Goal: Task Accomplishment & Management: Use online tool/utility

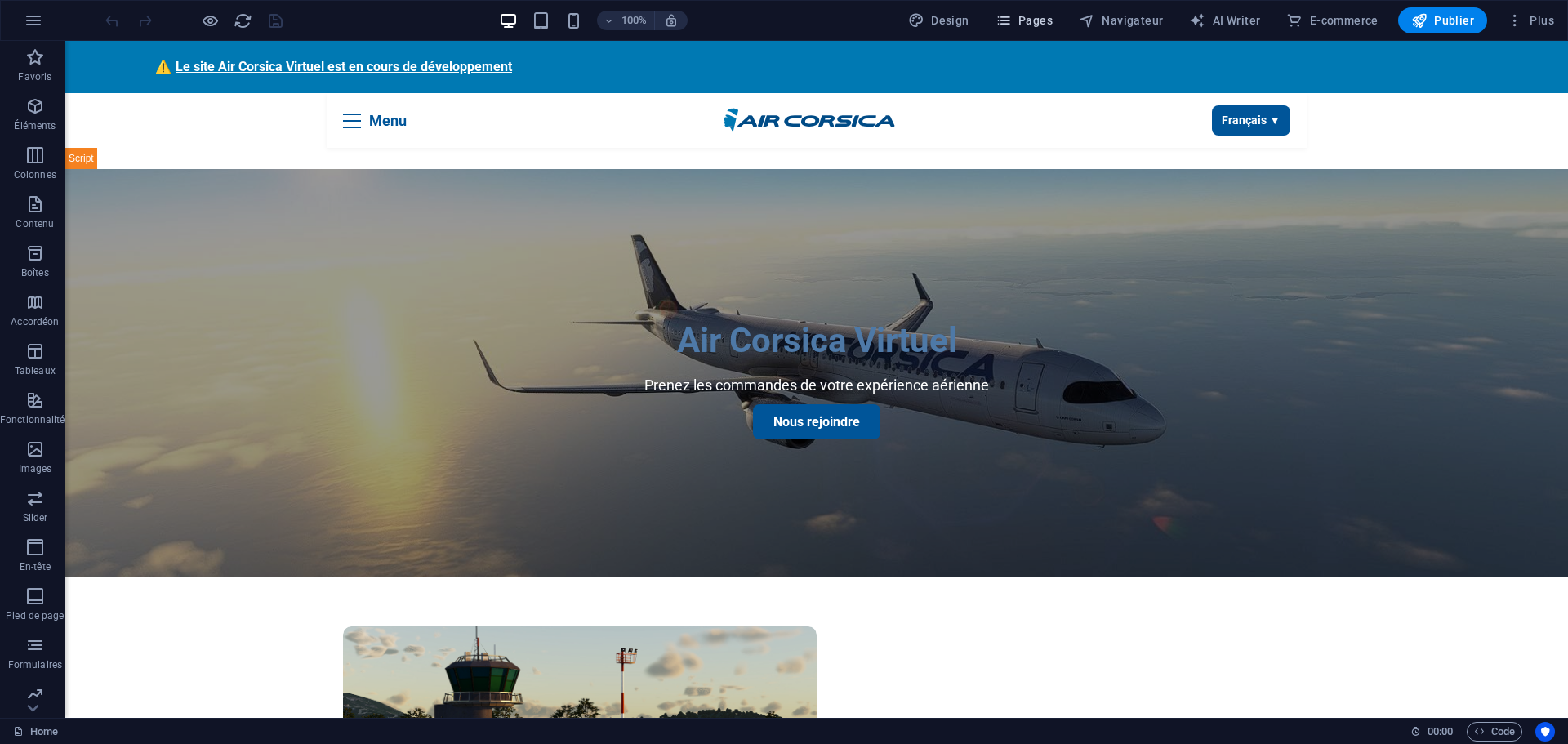
click at [1039, 17] on span "Pages" at bounding box center [1024, 20] width 58 height 17
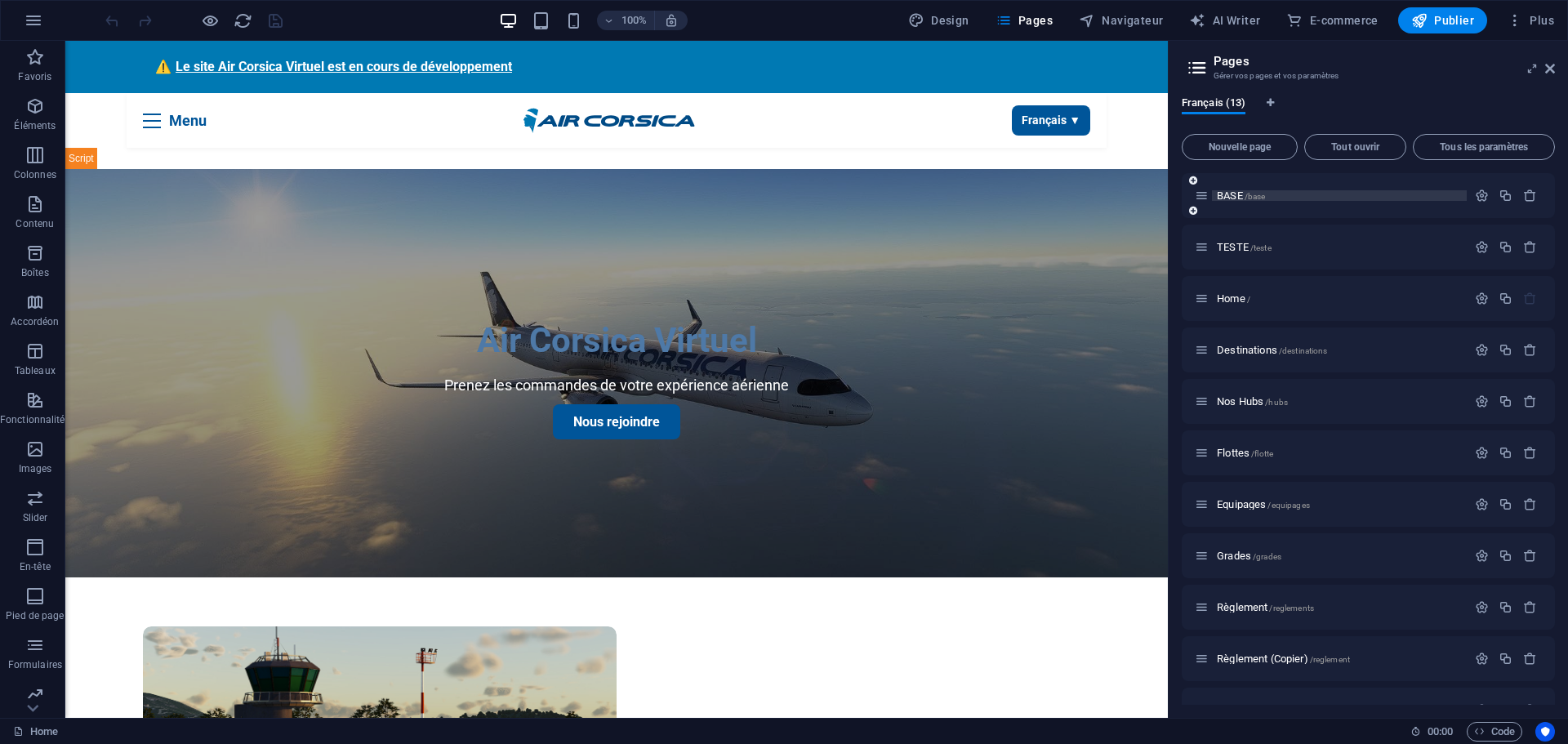
click at [1229, 192] on span "BASE /base" at bounding box center [1240, 195] width 48 height 12
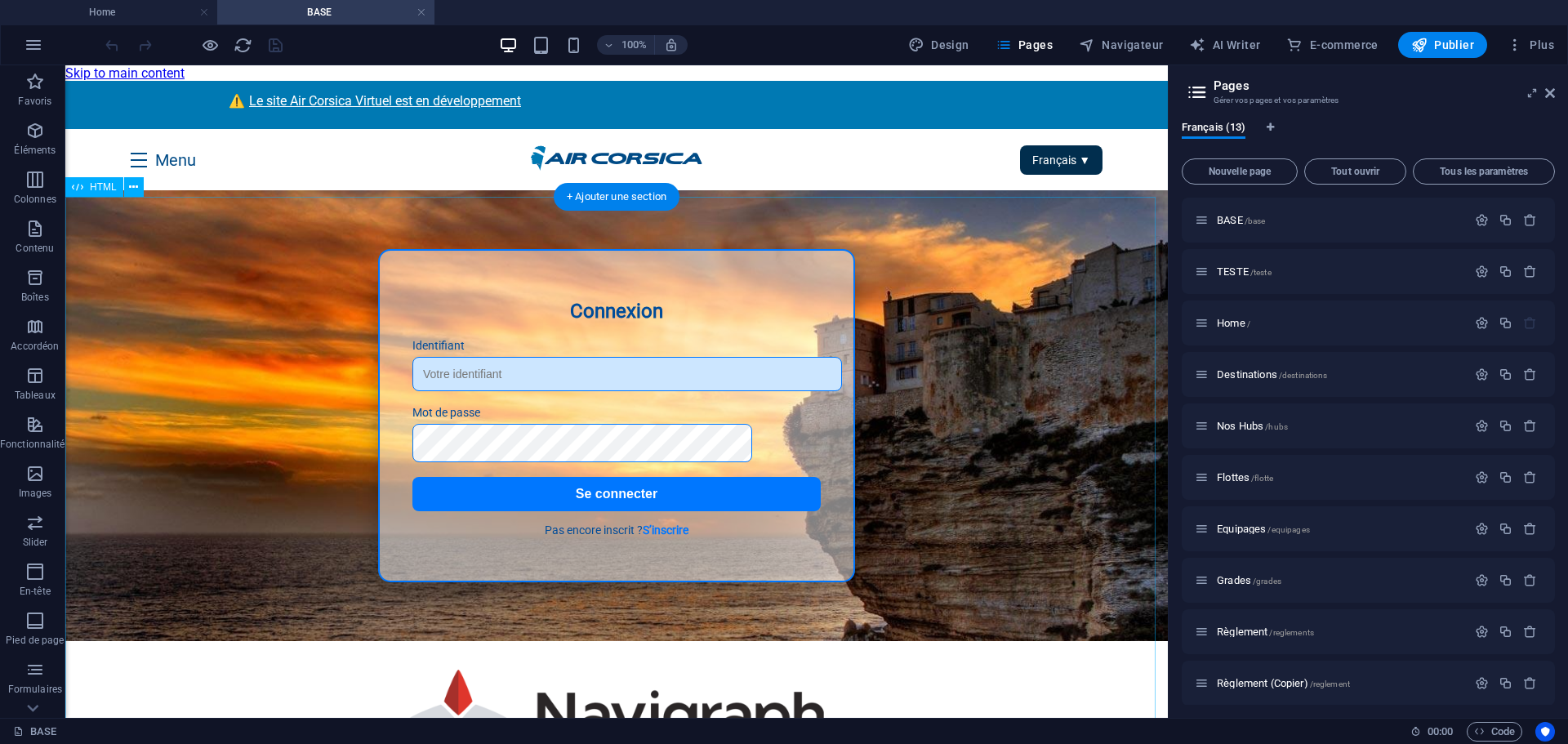
click at [493, 373] on div "Section Image et Slider Pub Connexion Identifiant Mot de passe Se connecter Pas…" at bounding box center [616, 484] width 1102 height 588
click at [495, 378] on div "Section Image et Slider Pub Connexion Identifiant Mot de passe Se connecter Pas…" at bounding box center [616, 484] width 1102 height 588
click at [495, 379] on div "Section Image et Slider Pub Connexion Identifiant Mot de passe Se connecter Pas…" at bounding box center [616, 484] width 1102 height 588
click at [473, 475] on div "Section Image et Slider Pub Connexion Identifiant Mot de passe Se connecter Pas…" at bounding box center [616, 484] width 1102 height 588
drag, startPoint x: 1005, startPoint y: 76, endPoint x: 1072, endPoint y: 105, distance: 73.0
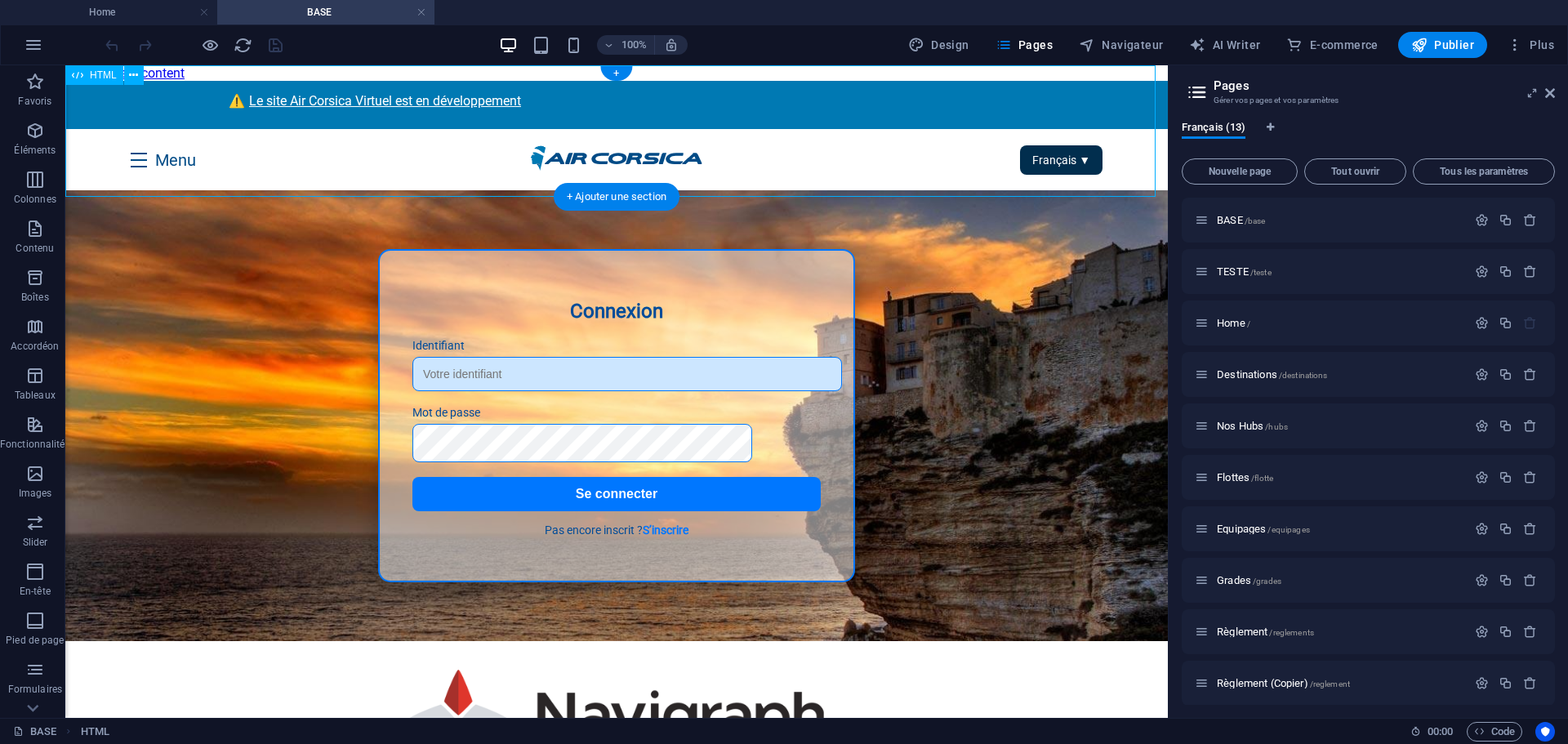
click at [1072, 105] on div "Header avec logo, menu et langue ⚠️ Le site Air Corsica Virtuel est en développ…" at bounding box center [616, 135] width 1102 height 109
